Goal: Task Accomplishment & Management: Use online tool/utility

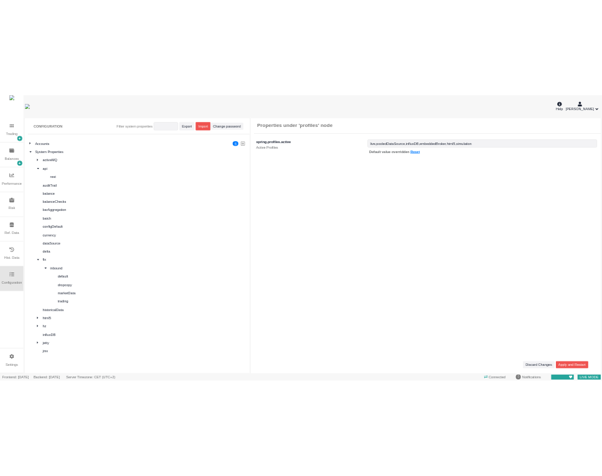
scroll to position [532, 0]
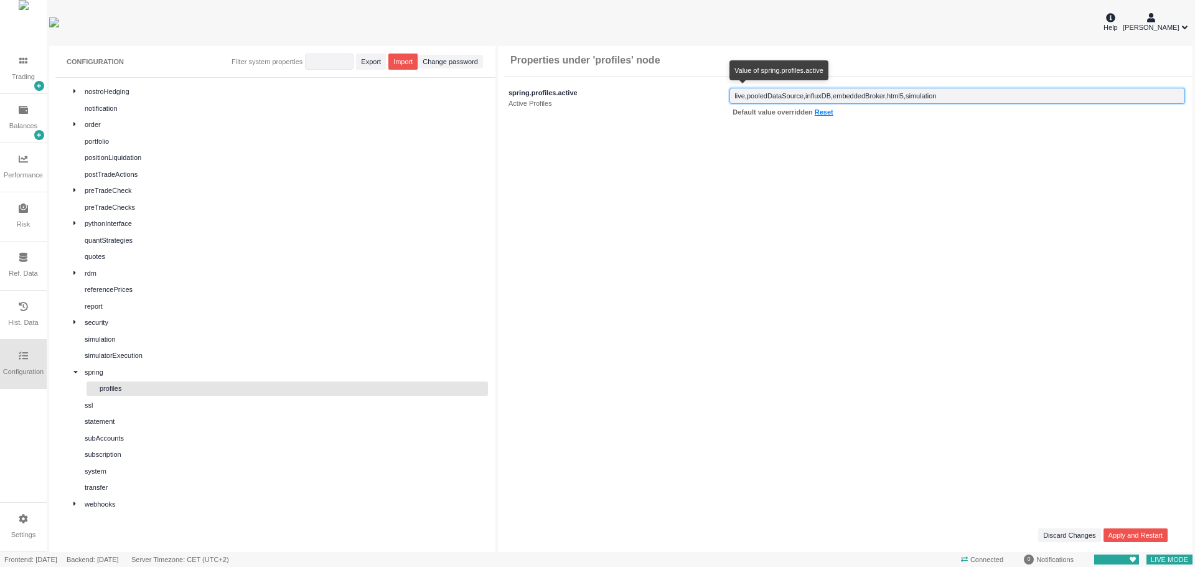
click at [826, 92] on input "string" at bounding box center [957, 96] width 456 height 16
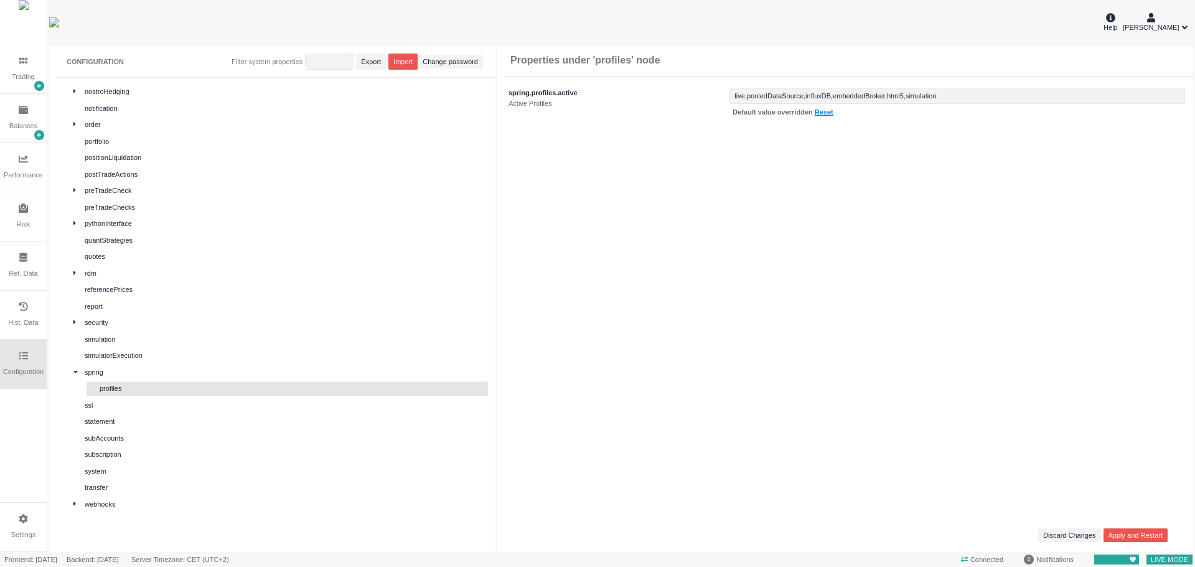
click at [977, 86] on div "spring.profiles.active Active Profiles Default value overridden Reset" at bounding box center [845, 102] width 694 height 45
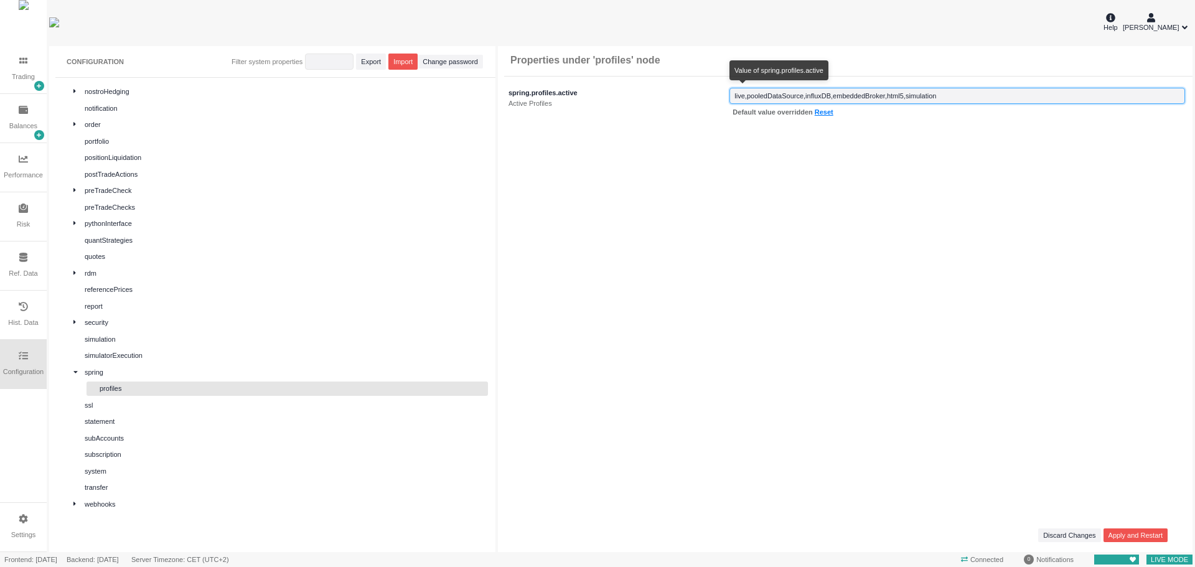
click at [975, 90] on input "string" at bounding box center [957, 96] width 456 height 16
